Goal: Task Accomplishment & Management: Use online tool/utility

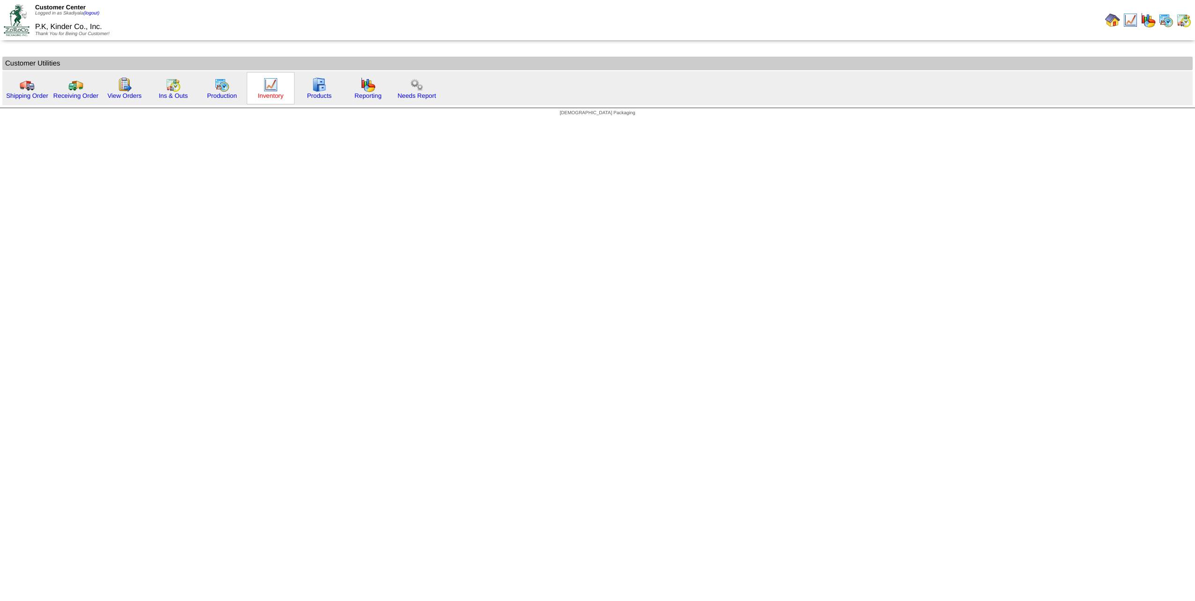
click at [267, 92] on link "Inventory" at bounding box center [271, 95] width 26 height 7
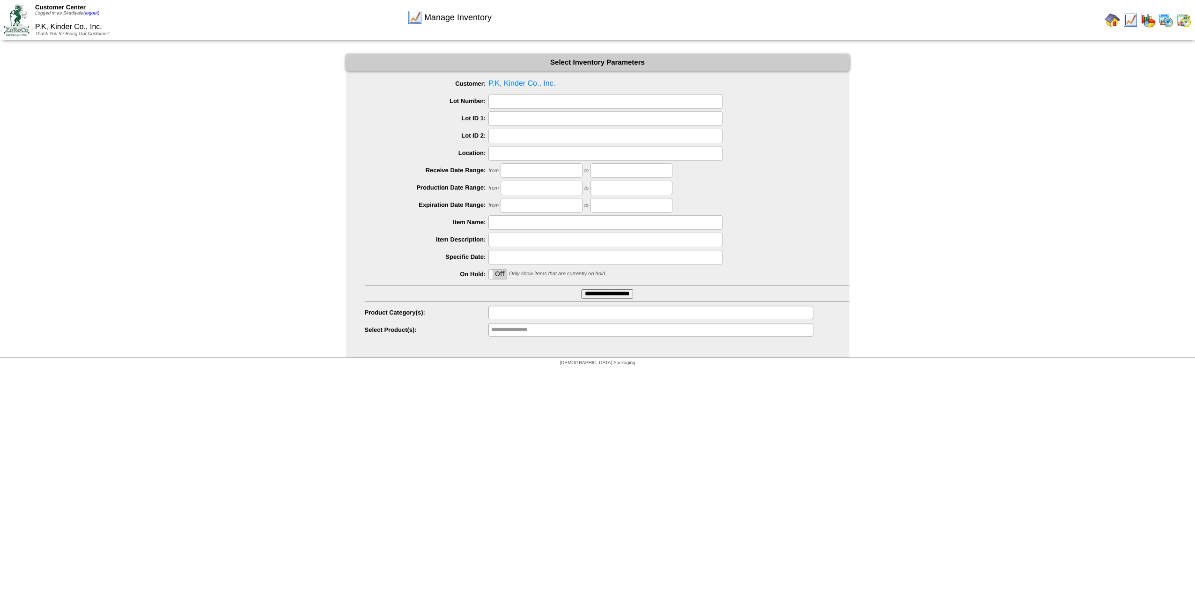
click at [554, 314] on ul at bounding box center [650, 313] width 325 height 14
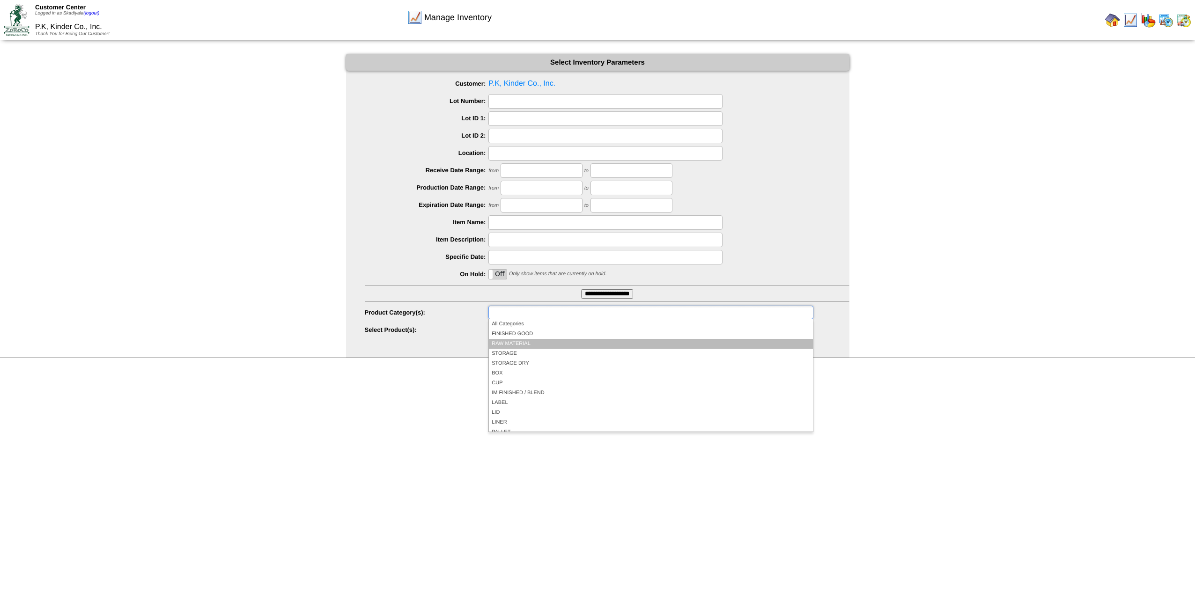
click at [546, 341] on li "RAW MATERIAL" at bounding box center [651, 344] width 324 height 10
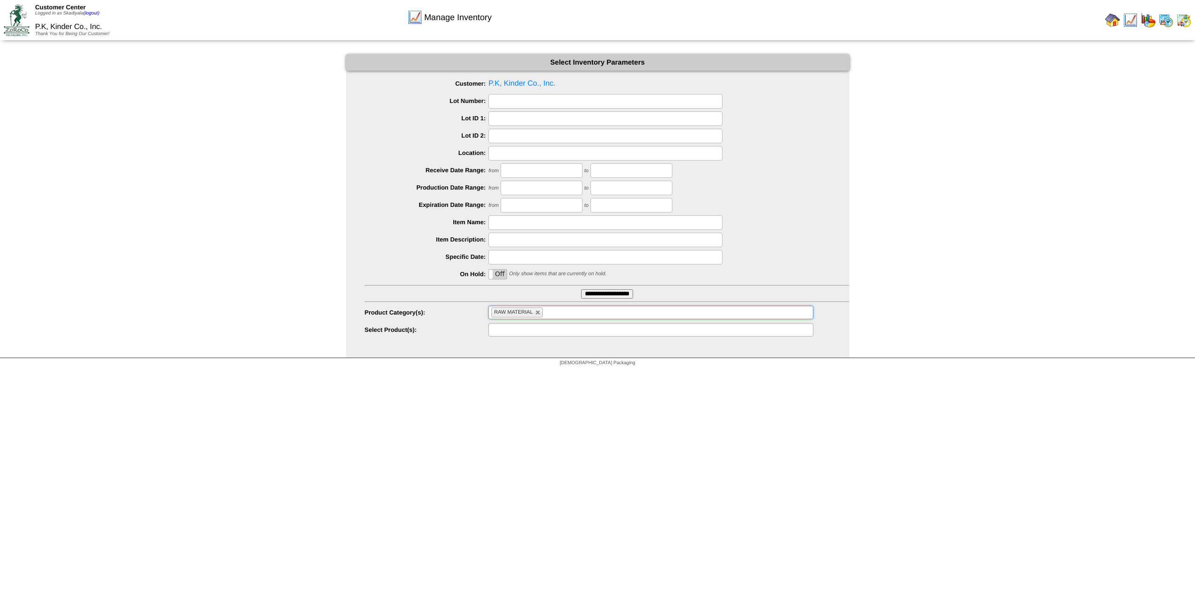
click at [629, 329] on ul at bounding box center [650, 330] width 325 height 14
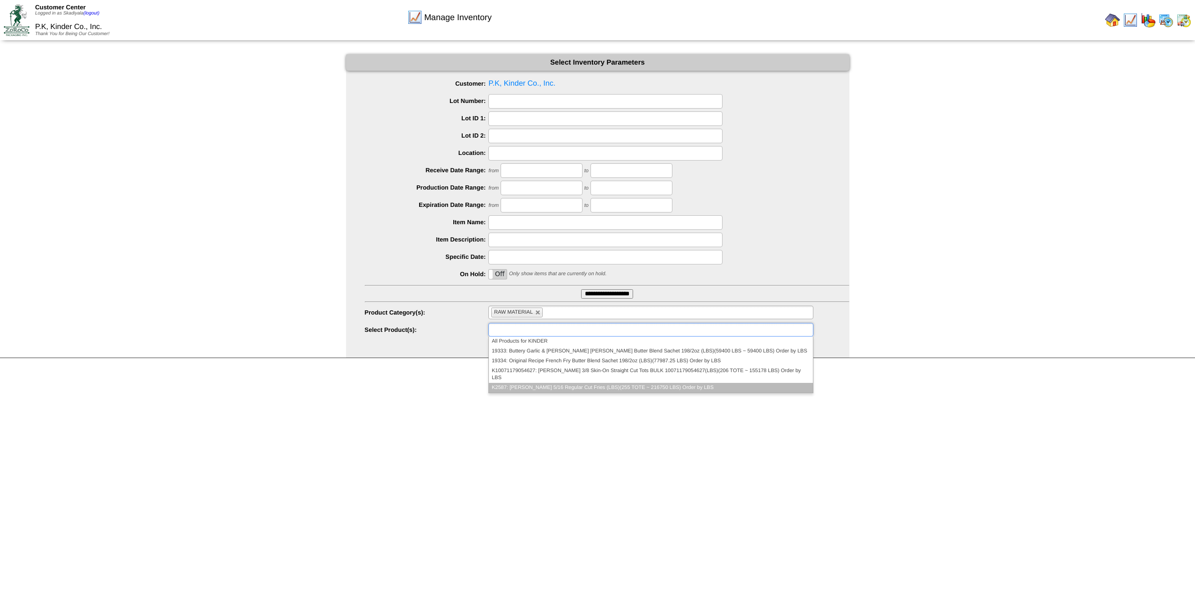
click at [633, 383] on li "K2587: Kinder's 5/16 Regular Cut Fries (LBS)(255 TOTE ~ 216750 LBS) Order by LBS" at bounding box center [651, 388] width 324 height 10
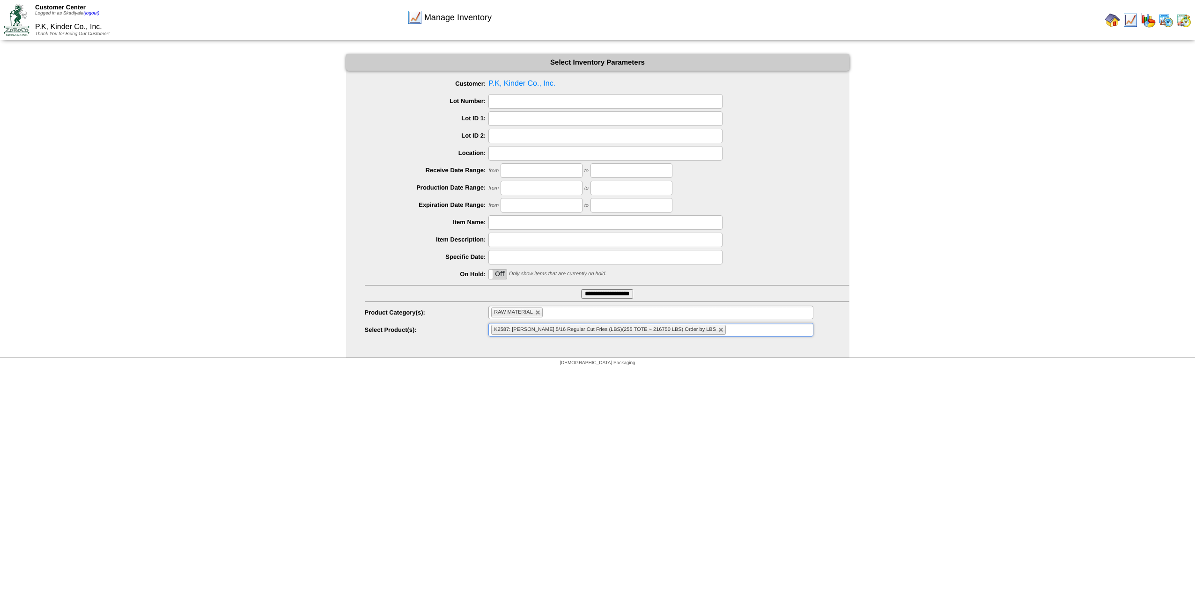
click at [581, 289] on input "**********" at bounding box center [607, 293] width 52 height 9
click at [719, 332] on ul "K2587: Kinder's 5/16 Regular Cut Fries (LBS)(255 TOTE ~ 216750 LBS) Order by LBS" at bounding box center [650, 330] width 325 height 14
click at [959, 371] on html "Customer Center Logged in as Skadiyala (logout) P.K, Kinder Co., Inc. Thank You…" at bounding box center [597, 185] width 1195 height 371
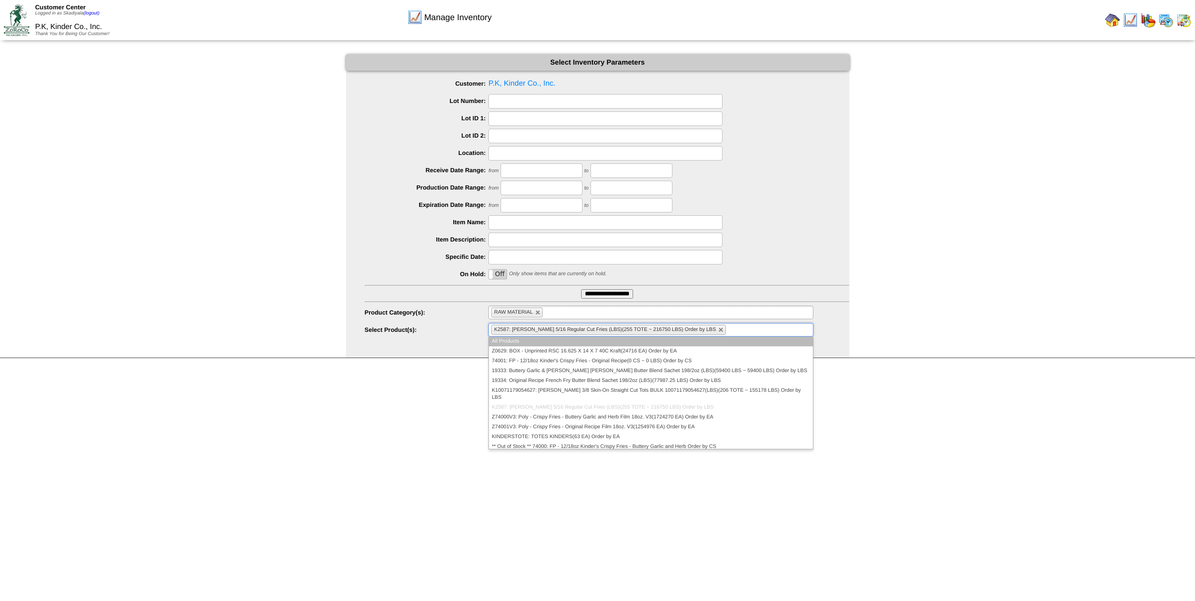
click at [728, 332] on input "text" at bounding box center [734, 330] width 12 height 12
click at [1060, 371] on html "Customer Center Logged in as Skadiyala (logout) P.K, Kinder Co., Inc. Thank You…" at bounding box center [597, 185] width 1195 height 371
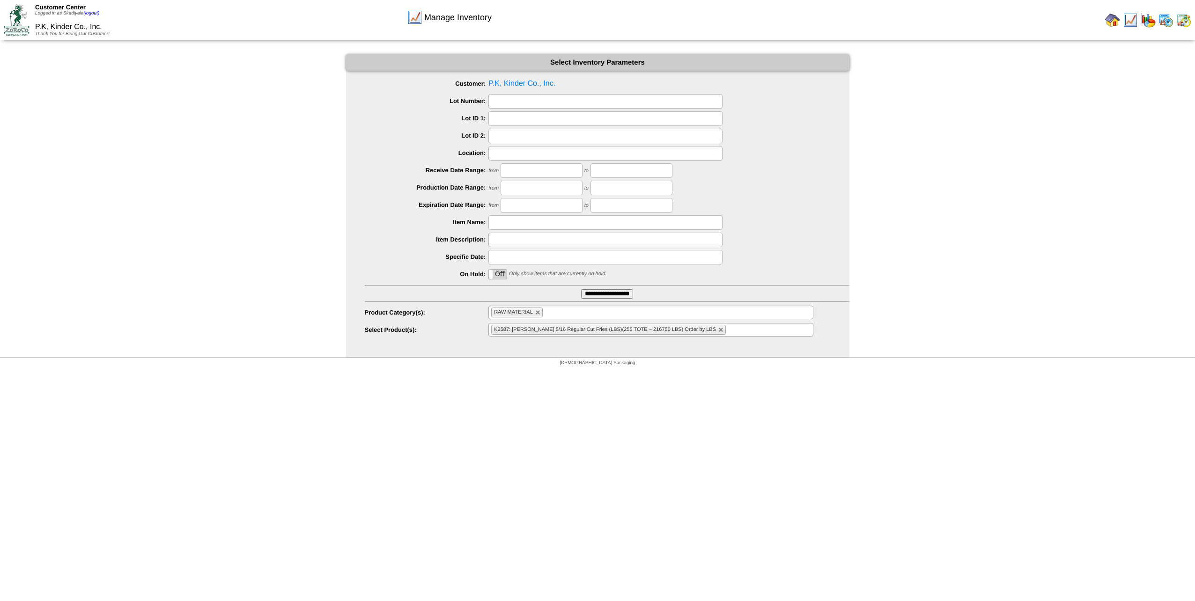
click at [722, 331] on ul "K2587: Kinder's 5/16 Regular Cut Fries (LBS)(255 TOTE ~ 216750 LBS) Order by LBS" at bounding box center [650, 330] width 325 height 14
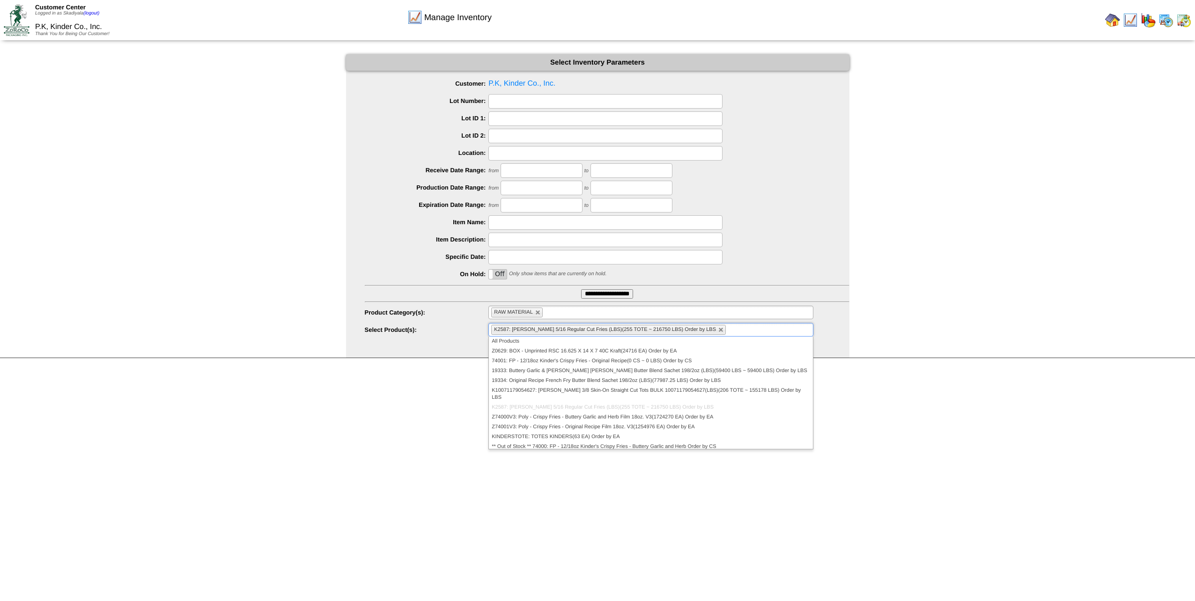
click at [952, 371] on html "Customer Center Logged in as Skadiyala (logout) P.K, Kinder Co., Inc. Thank You…" at bounding box center [597, 185] width 1195 height 371
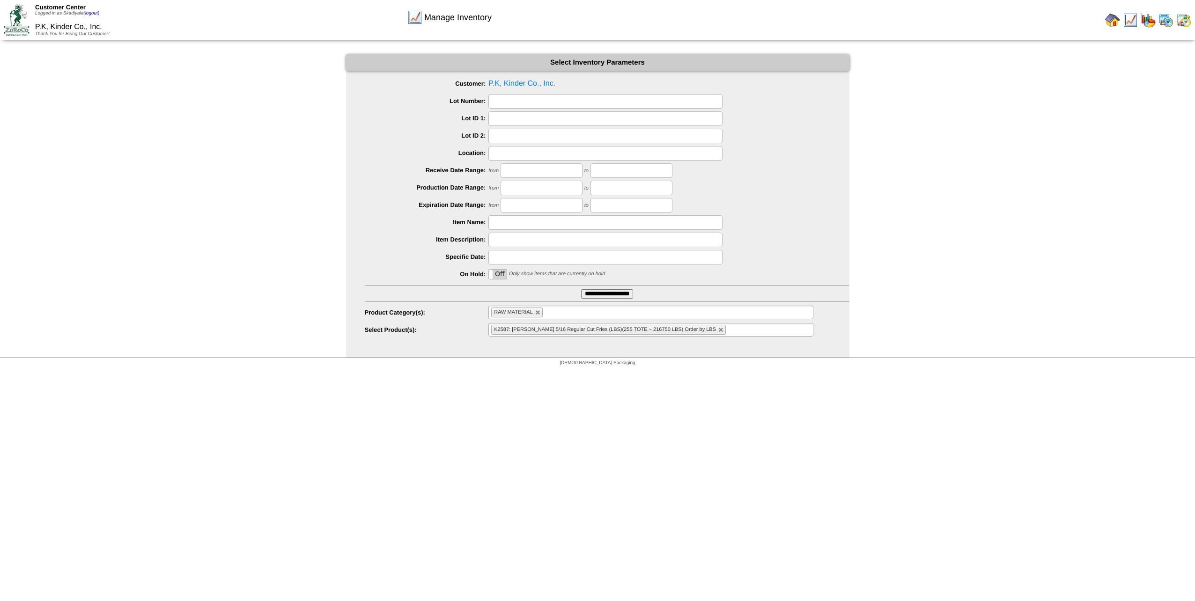
click at [734, 333] on ul "K2587: Kinder's 5/16 Regular Cut Fries (LBS)(255 TOTE ~ 216750 LBS) Order by LBS" at bounding box center [650, 330] width 325 height 14
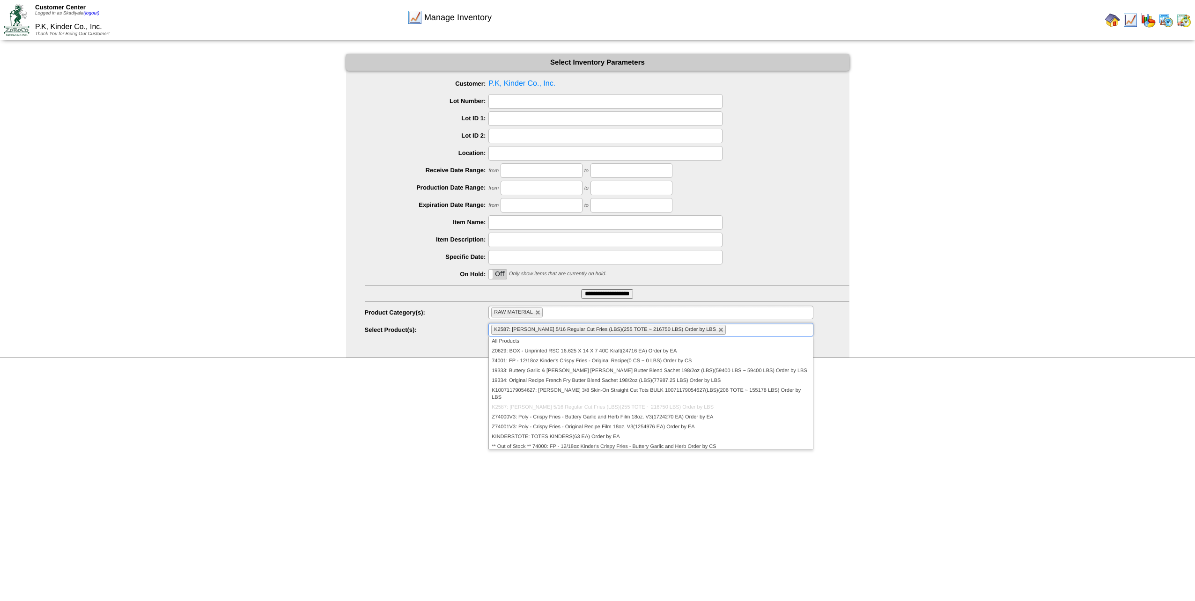
click at [929, 371] on html "Customer Center Logged in as Skadiyala (logout) P.K, Kinder Co., Inc. Thank You…" at bounding box center [597, 185] width 1195 height 371
click at [749, 334] on ul "K2587: Kinder's 5/16 Regular Cut Fries (LBS)(255 TOTE ~ 216750 LBS) Order by LBS" at bounding box center [650, 330] width 325 height 14
click at [916, 371] on html "Customer Center Logged in as Skadiyala (logout) P.K, Kinder Co., Inc. Thank You…" at bounding box center [597, 185] width 1195 height 371
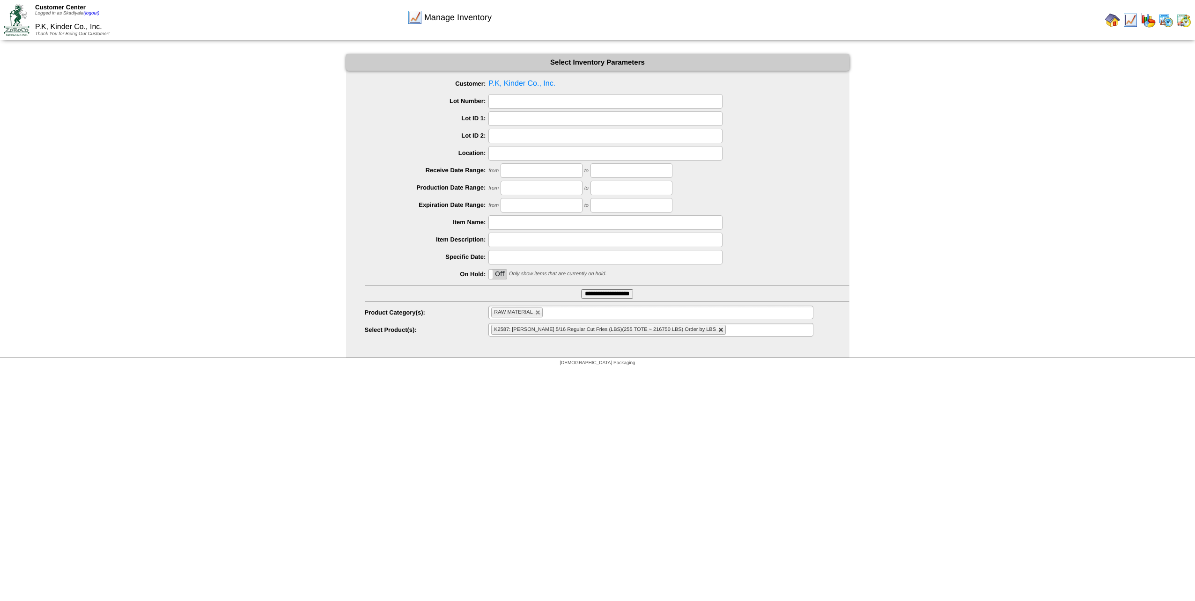
click at [718, 331] on link at bounding box center [721, 330] width 6 height 6
type input "**********"
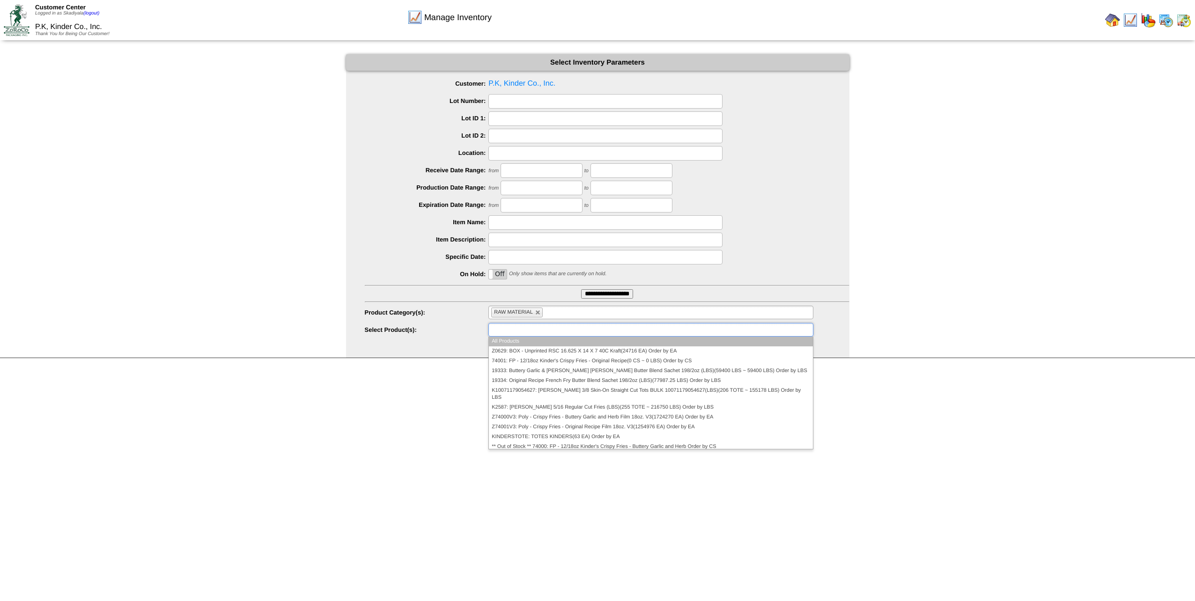
click at [544, 327] on input "text" at bounding box center [521, 330] width 60 height 12
click at [538, 313] on link at bounding box center [538, 313] width 6 height 6
type input "**********"
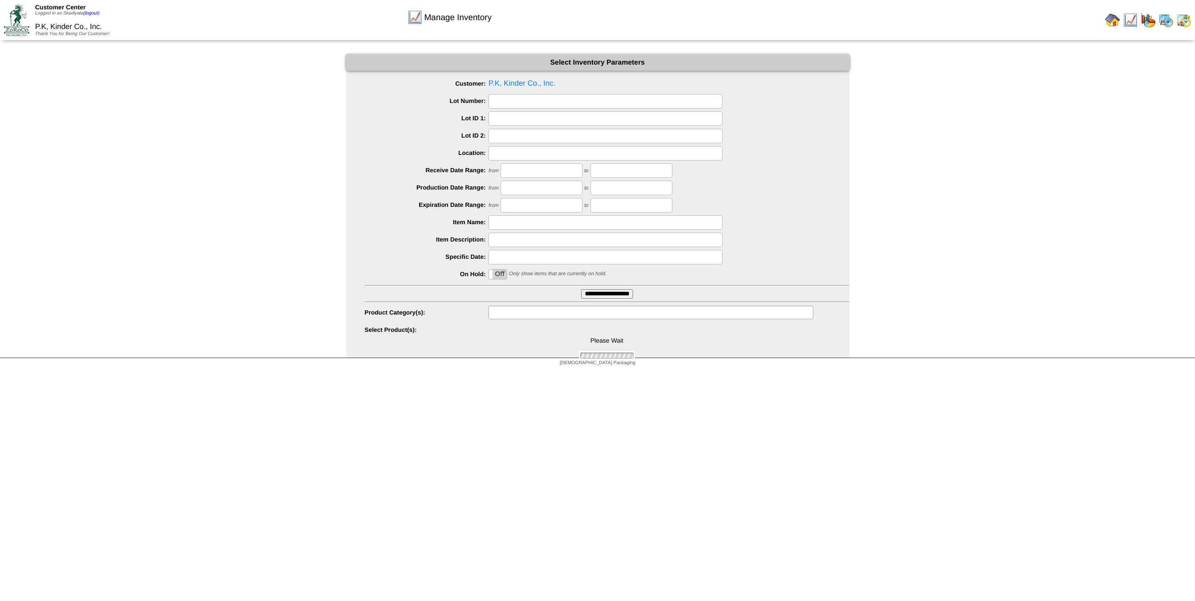
click at [540, 311] on input "text" at bounding box center [521, 313] width 60 height 12
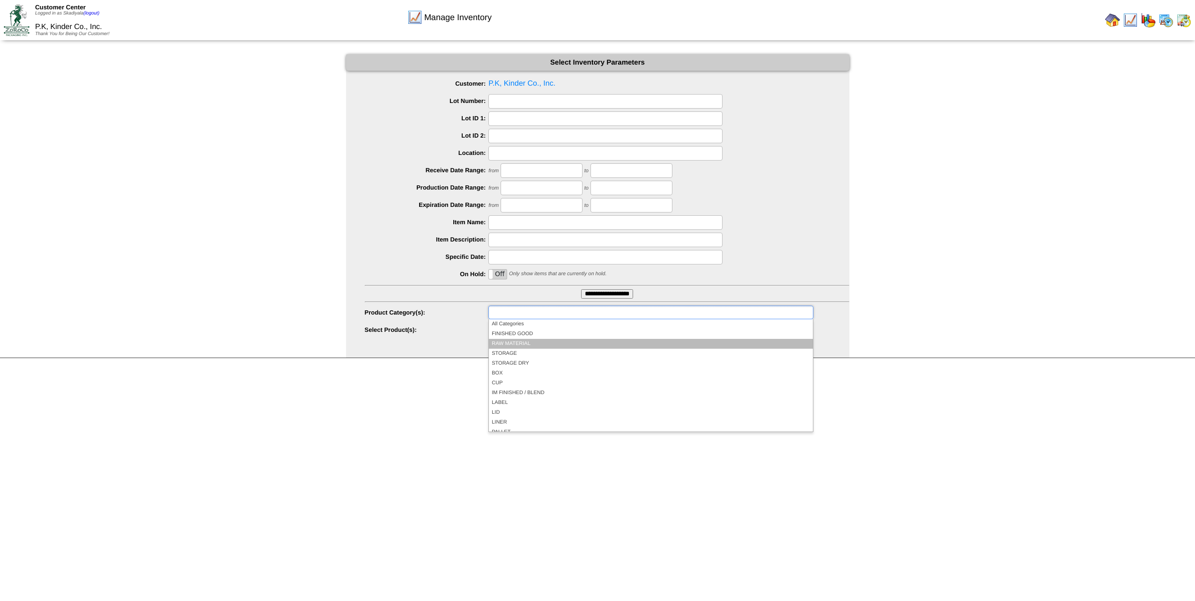
click at [537, 342] on li "RAW MATERIAL" at bounding box center [651, 344] width 324 height 10
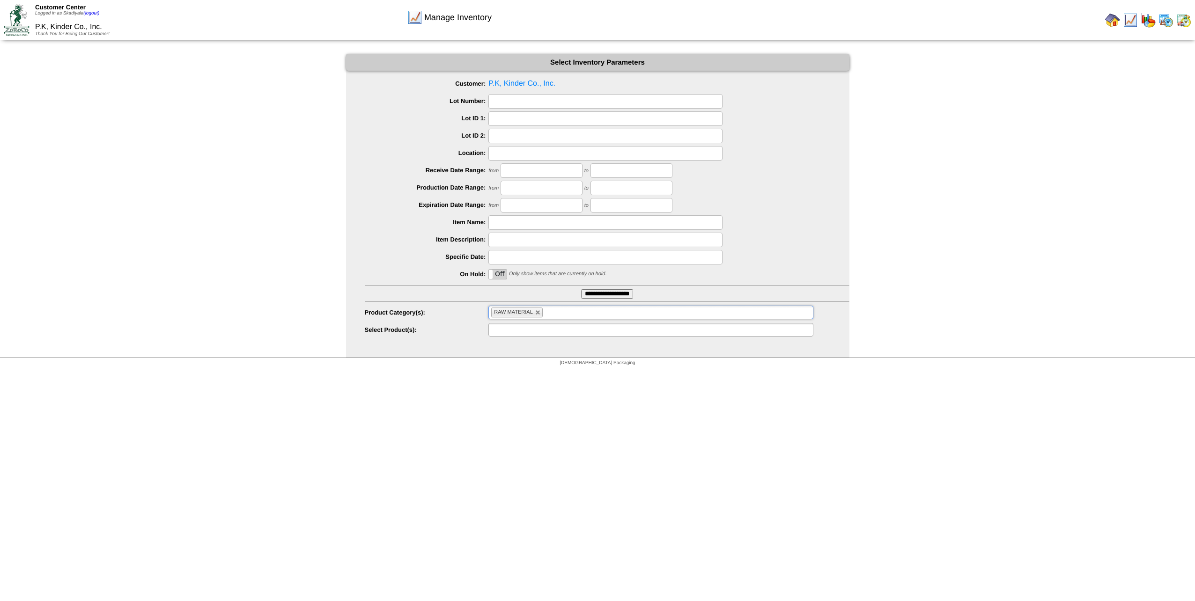
click at [639, 331] on ul at bounding box center [650, 330] width 325 height 14
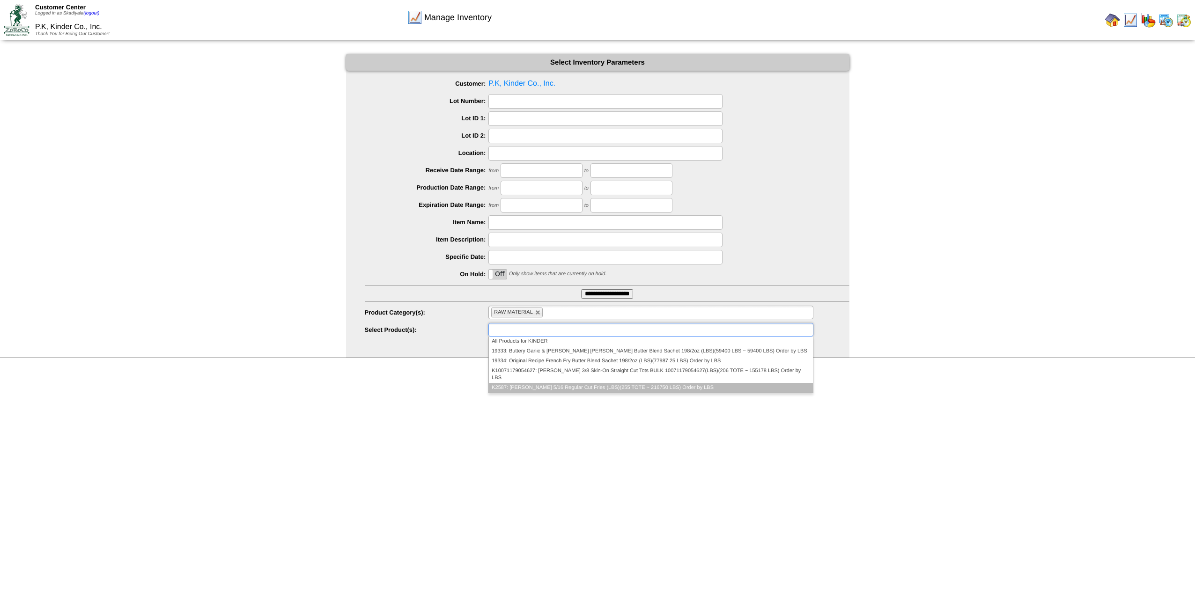
click at [694, 383] on li "K2587: Kinder's 5/16 Regular Cut Fries (LBS)(255 TOTE ~ 216750 LBS) Order by LBS" at bounding box center [651, 388] width 324 height 10
